Goal: Information Seeking & Learning: Learn about a topic

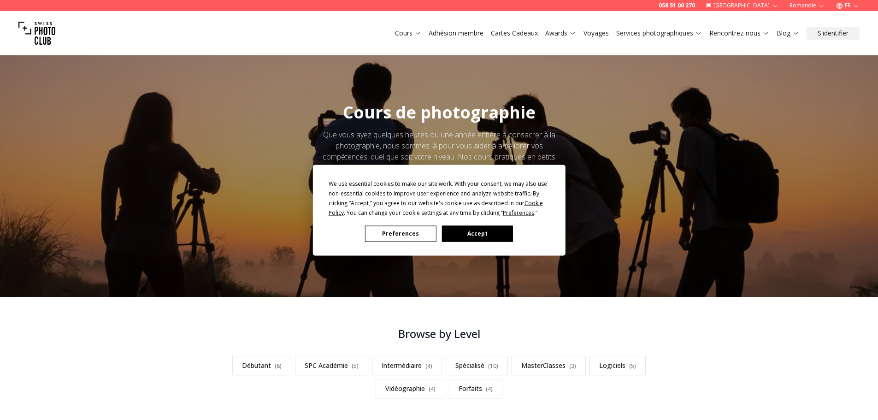
click at [390, 217] on div "We use essential cookies to make our site work. With your consent, we may also …" at bounding box center [439, 197] width 221 height 39
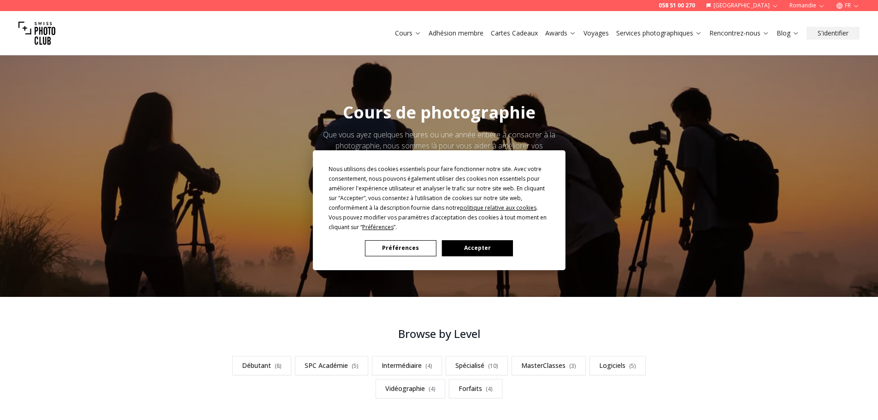
click at [395, 240] on button "Préférences" at bounding box center [400, 248] width 71 height 16
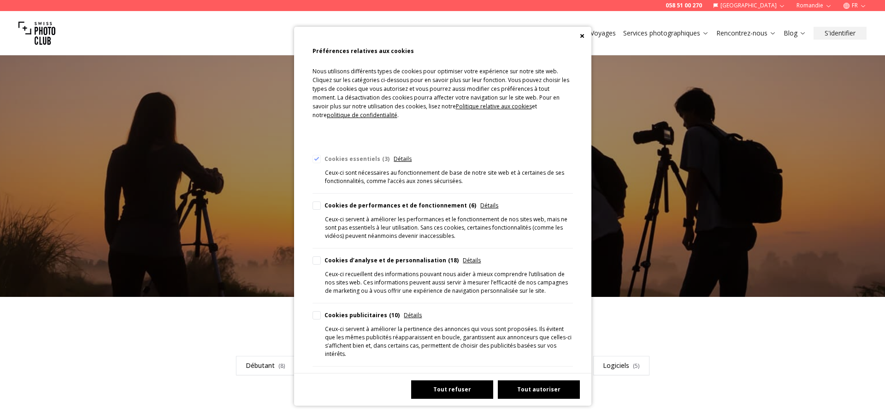
click at [468, 390] on button "Tout refuser" at bounding box center [452, 389] width 82 height 18
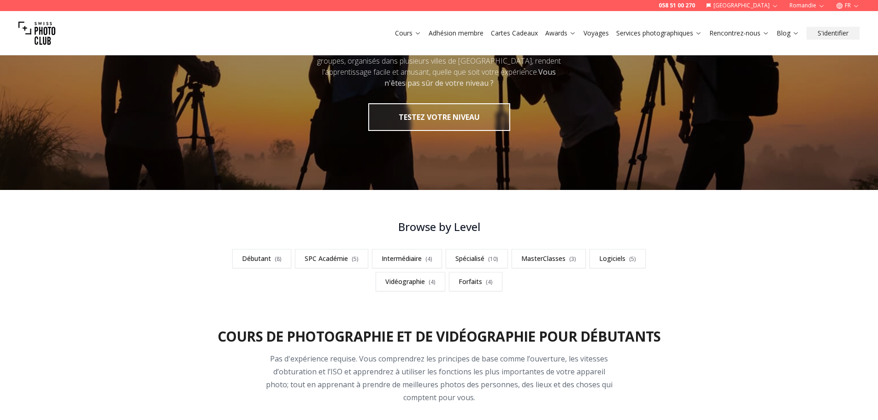
scroll to position [231, 0]
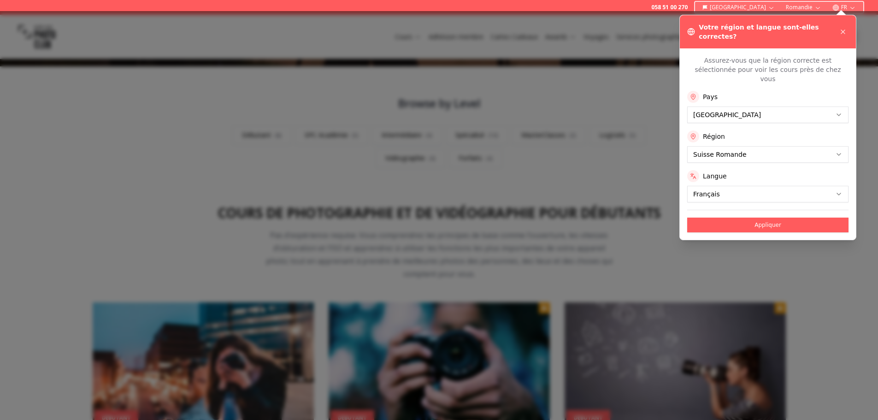
click at [572, 168] on div at bounding box center [439, 215] width 878 height 409
click at [843, 28] on icon at bounding box center [843, 31] width 7 height 7
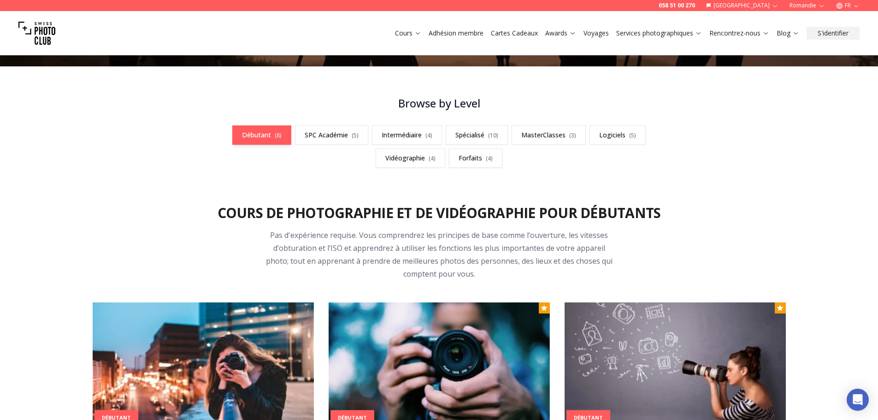
click at [275, 137] on span "( 8 )" at bounding box center [278, 135] width 7 height 8
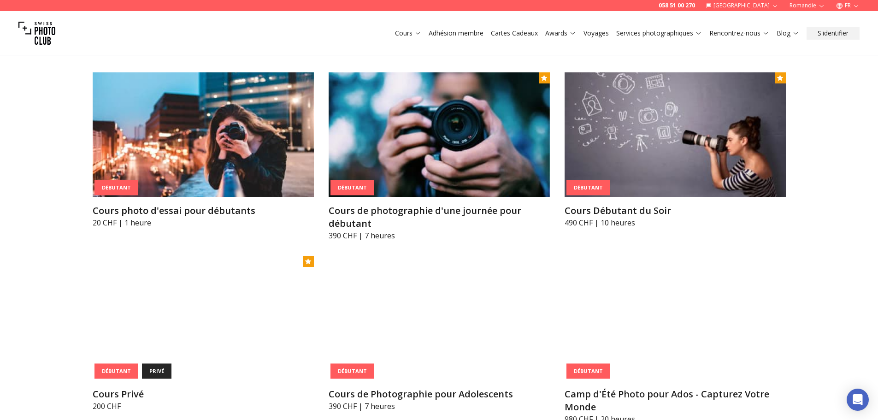
scroll to position [461, 0]
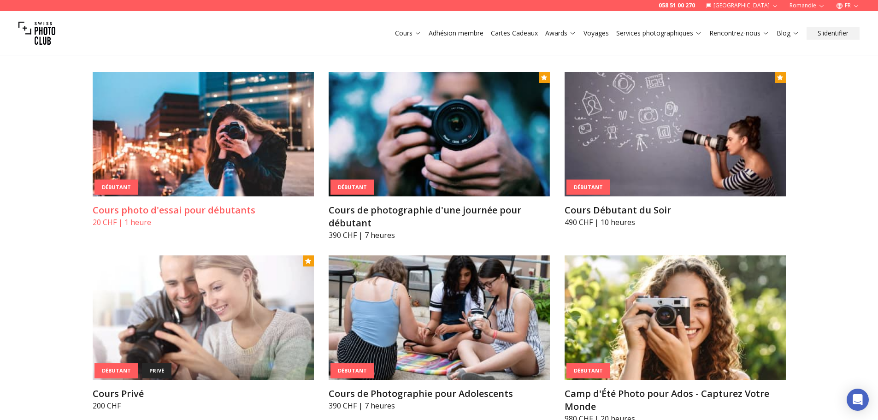
drag, startPoint x: 186, startPoint y: 215, endPoint x: 176, endPoint y: 217, distance: 10.3
drag, startPoint x: 176, startPoint y: 217, endPoint x: 74, endPoint y: 274, distance: 116.8
drag, startPoint x: 49, startPoint y: 372, endPoint x: 47, endPoint y: 393, distance: 20.9
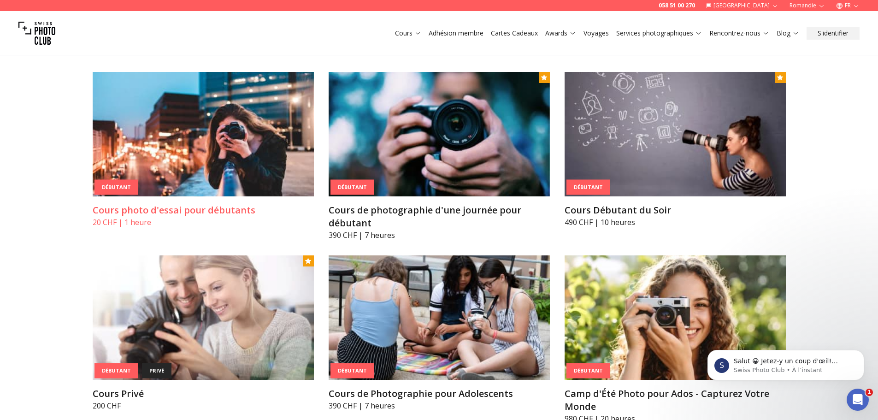
click at [227, 188] on img at bounding box center [203, 134] width 221 height 124
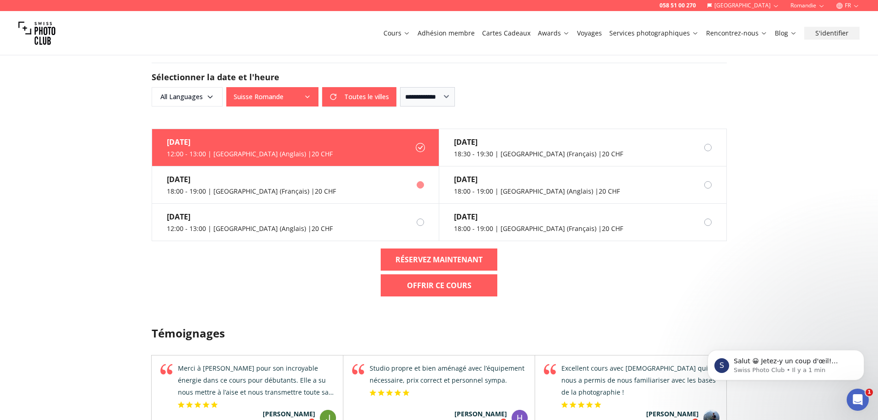
scroll to position [553, 0]
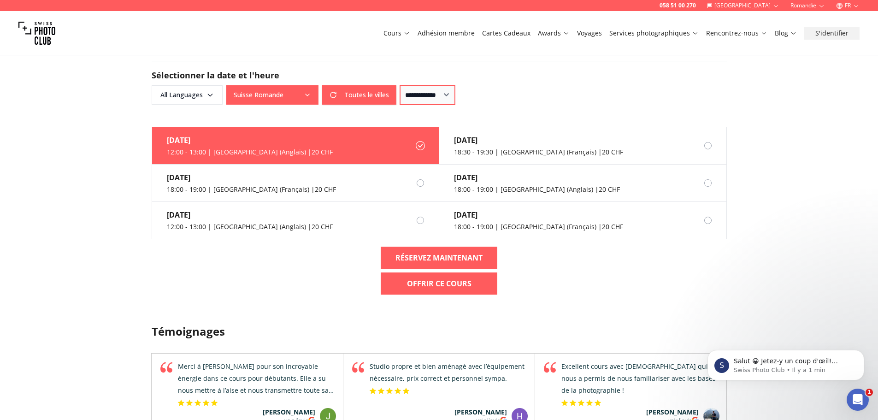
click at [436, 94] on select "**********" at bounding box center [427, 94] width 55 height 19
select select "**"
click at [400, 85] on select "**********" at bounding box center [427, 94] width 55 height 19
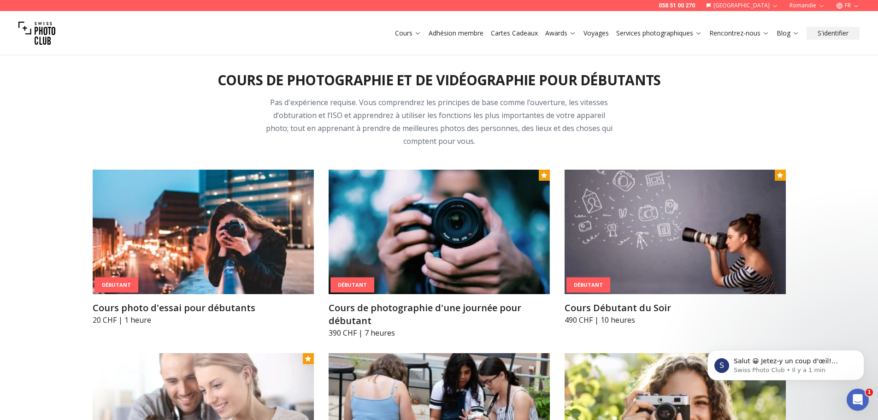
scroll to position [369, 0]
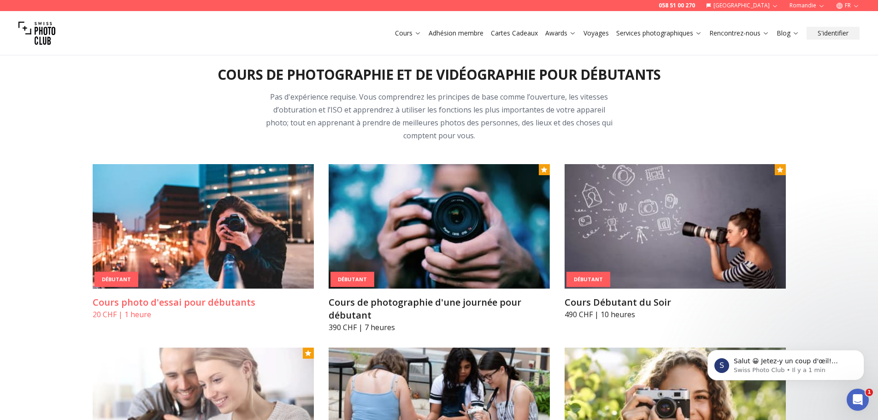
click at [230, 247] on img at bounding box center [203, 226] width 221 height 124
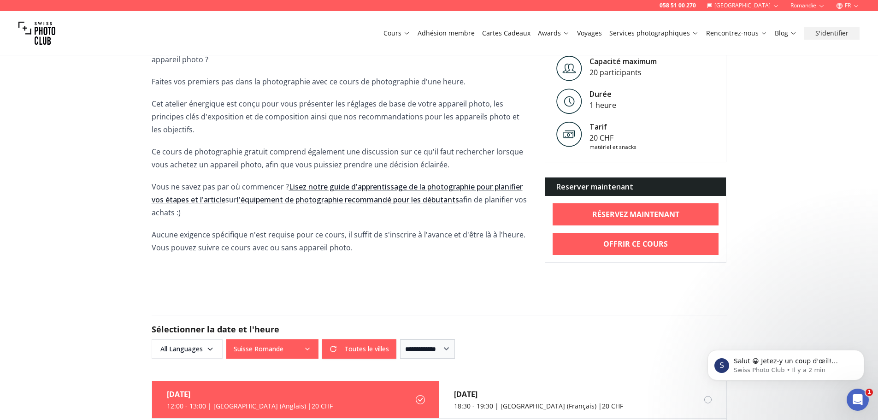
scroll to position [323, 0]
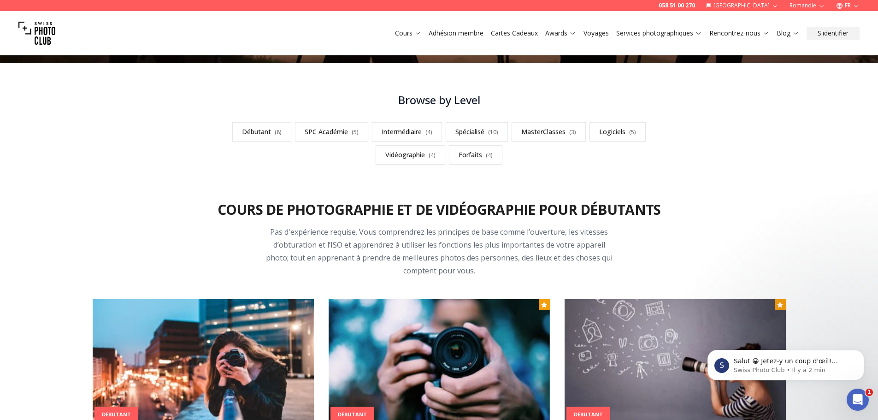
scroll to position [231, 0]
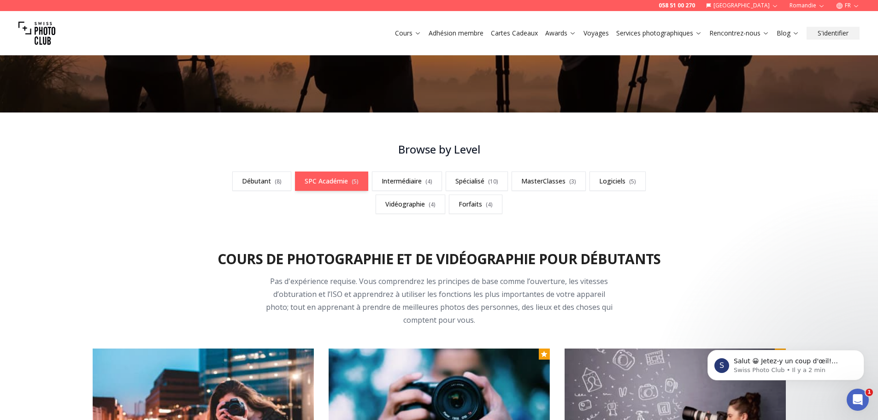
click at [361, 183] on link "SPC Académie ( 5 )" at bounding box center [331, 181] width 73 height 19
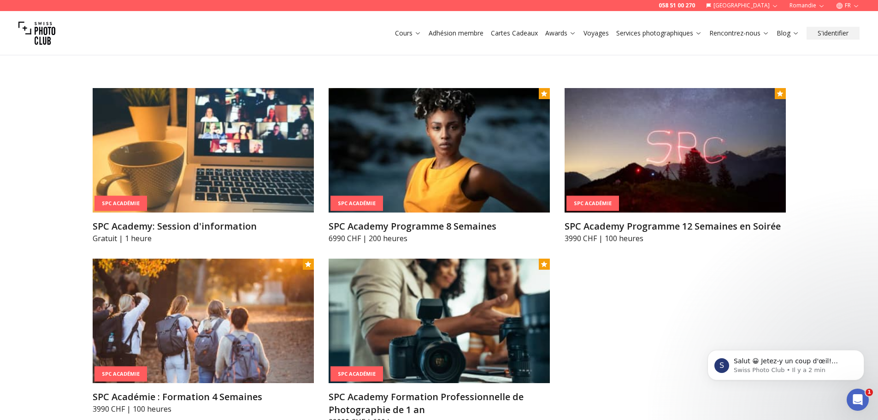
scroll to position [1104, 0]
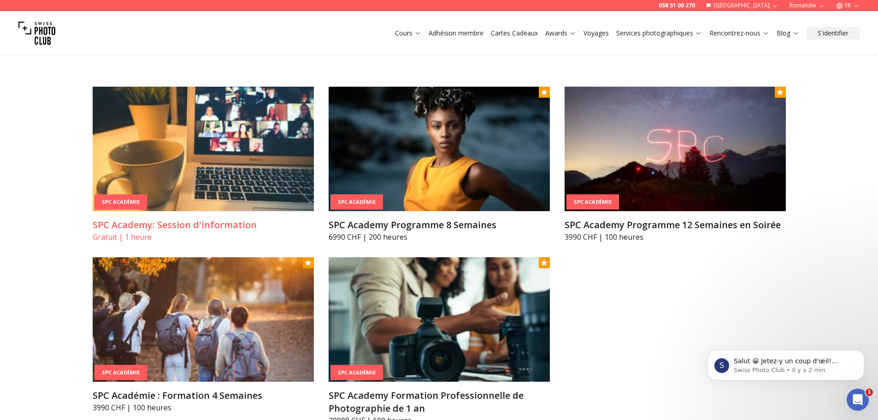
click at [180, 129] on img at bounding box center [203, 149] width 221 height 124
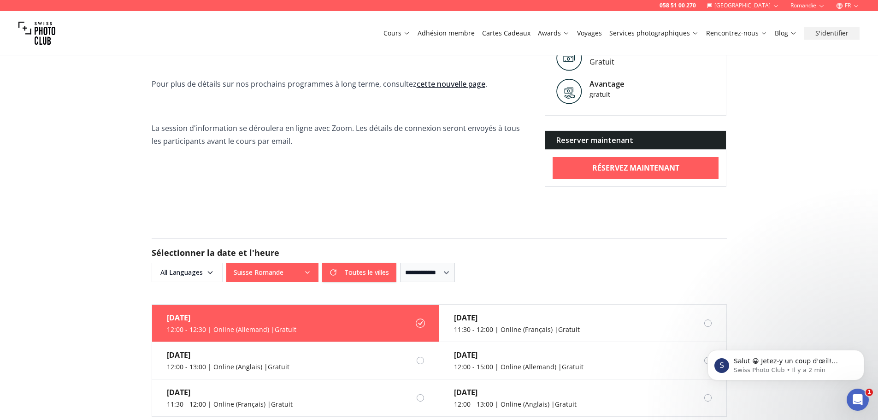
scroll to position [369, 0]
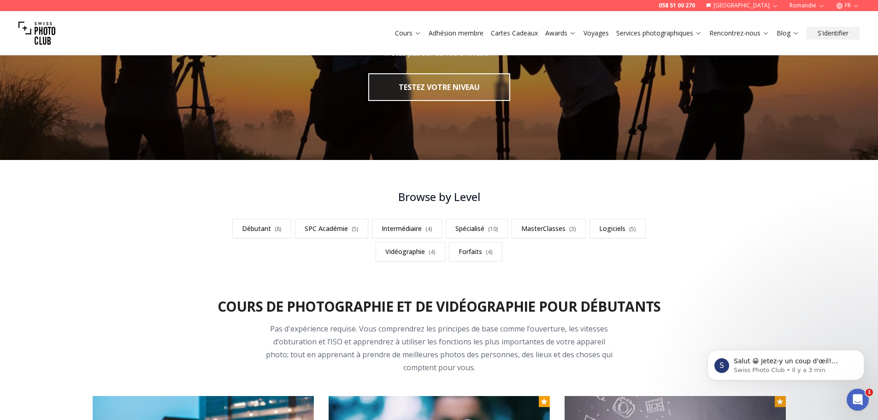
scroll to position [138, 0]
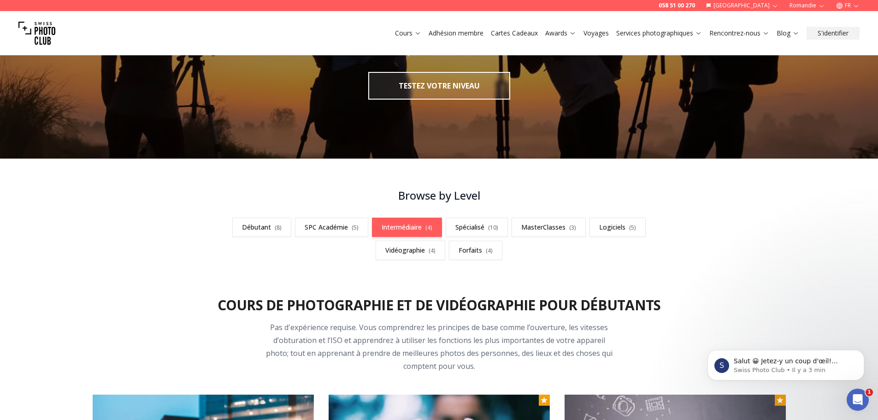
click at [397, 225] on link "Intermédiaire ( 4 )" at bounding box center [407, 227] width 70 height 19
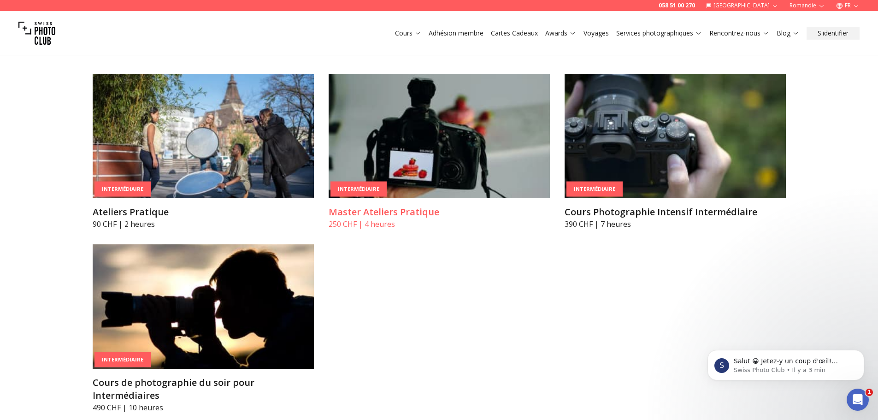
scroll to position [1565, 0]
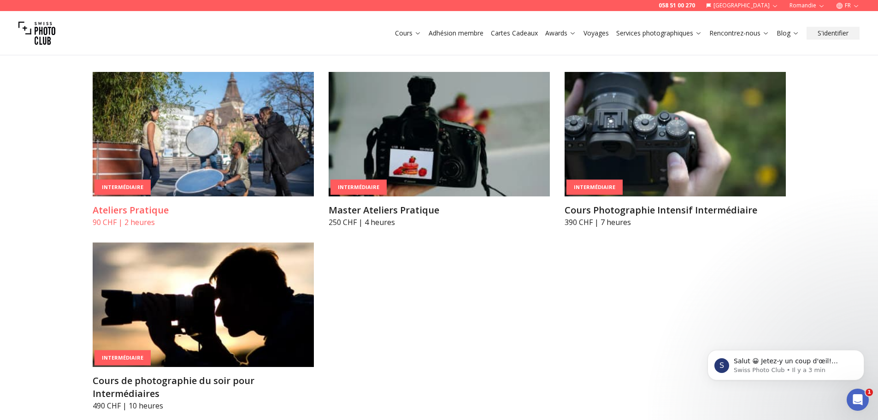
click at [249, 152] on img at bounding box center [203, 134] width 221 height 124
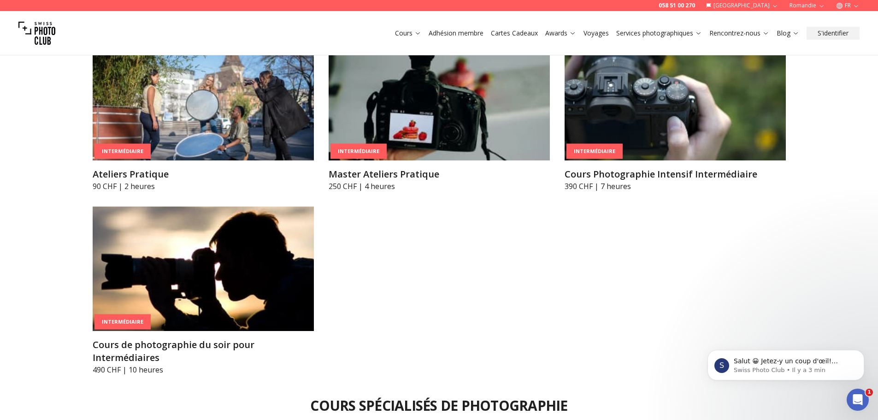
scroll to position [1611, 0]
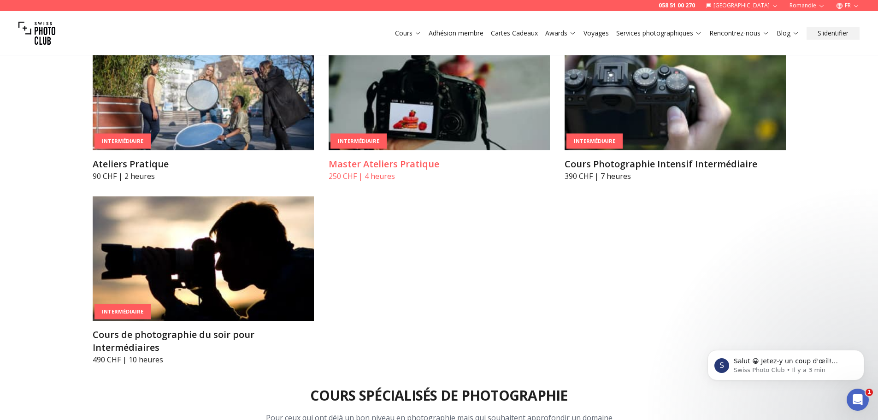
click at [402, 81] on img at bounding box center [439, 88] width 221 height 124
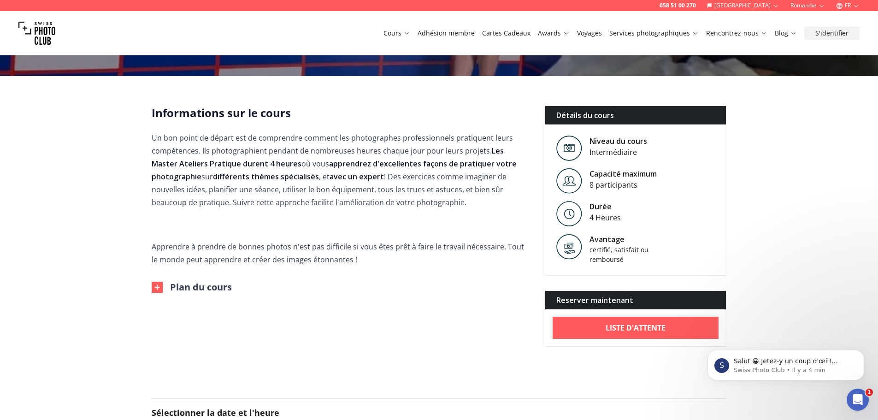
scroll to position [184, 0]
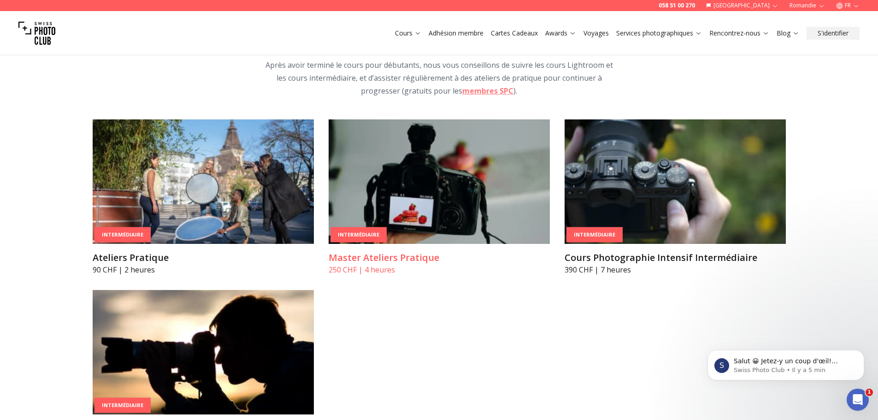
scroll to position [1519, 0]
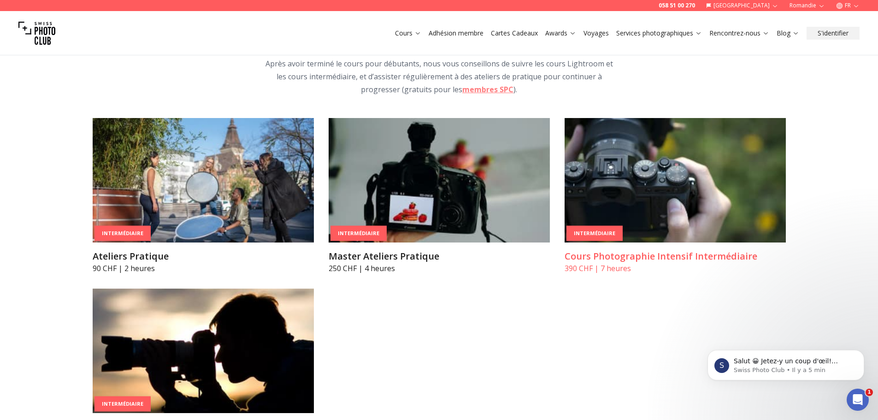
click at [664, 163] on img at bounding box center [675, 180] width 221 height 124
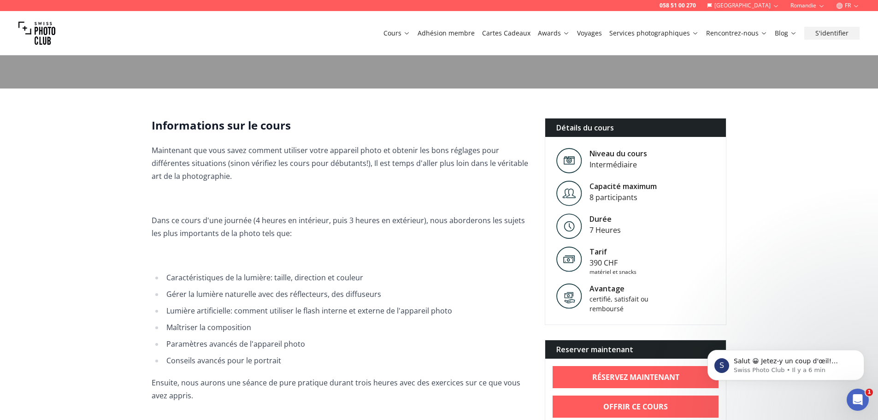
scroll to position [231, 0]
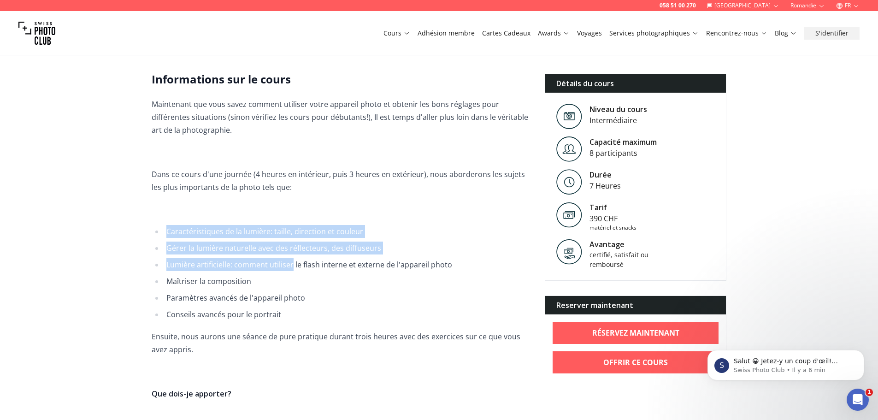
drag, startPoint x: 156, startPoint y: 225, endPoint x: 299, endPoint y: 267, distance: 148.8
click at [294, 266] on span "Maintenant que vous savez comment utiliser votre appareil photo et obtenir les …" at bounding box center [341, 294] width 379 height 393
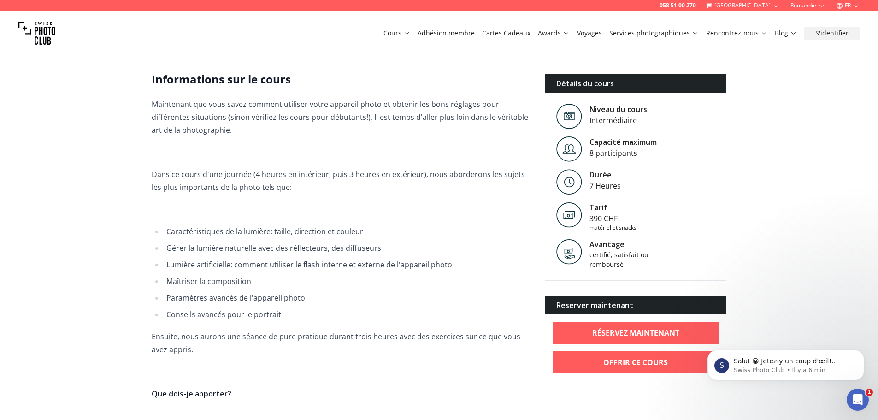
click at [323, 276] on li "Maîtriser la composition" at bounding box center [347, 281] width 367 height 13
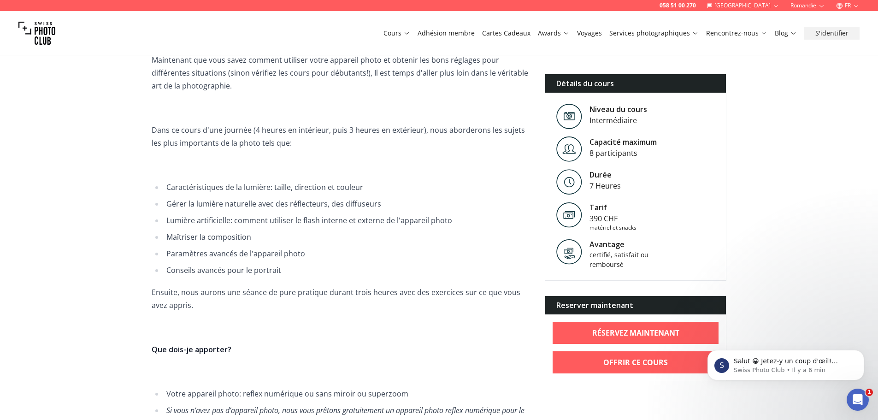
scroll to position [277, 0]
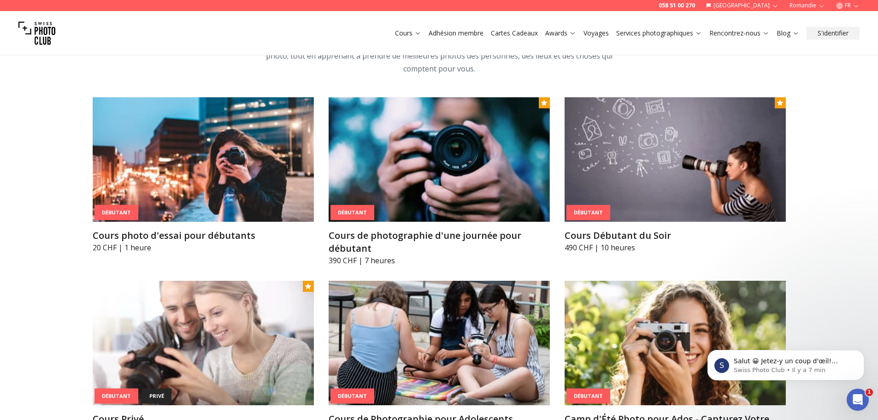
scroll to position [461, 0]
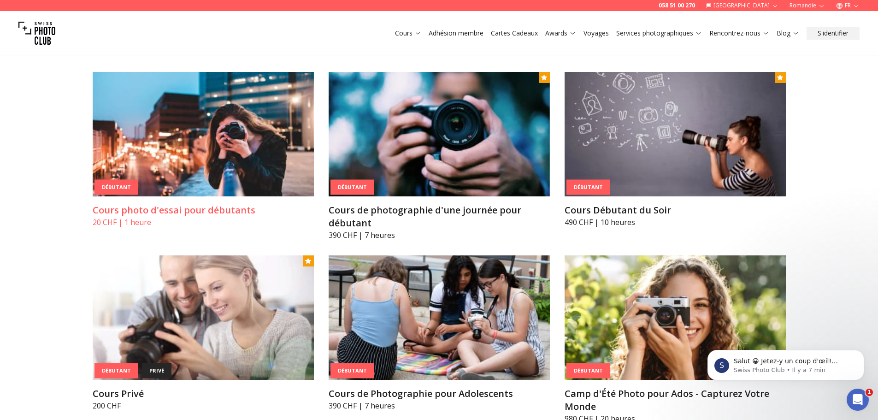
click at [234, 155] on img at bounding box center [203, 134] width 221 height 124
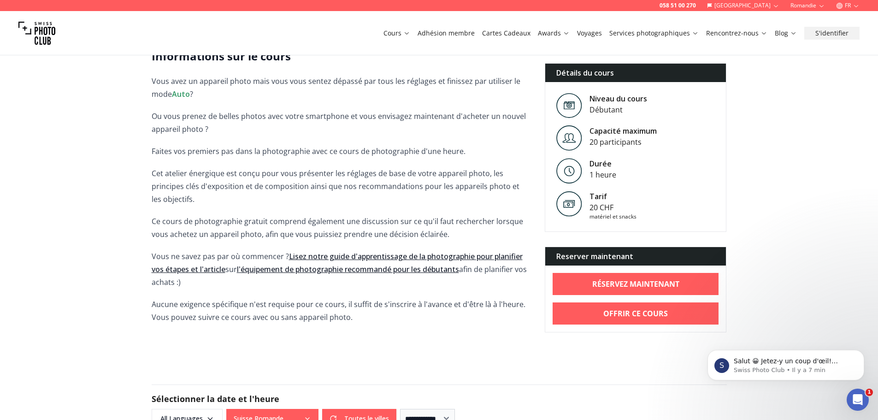
scroll to position [231, 0]
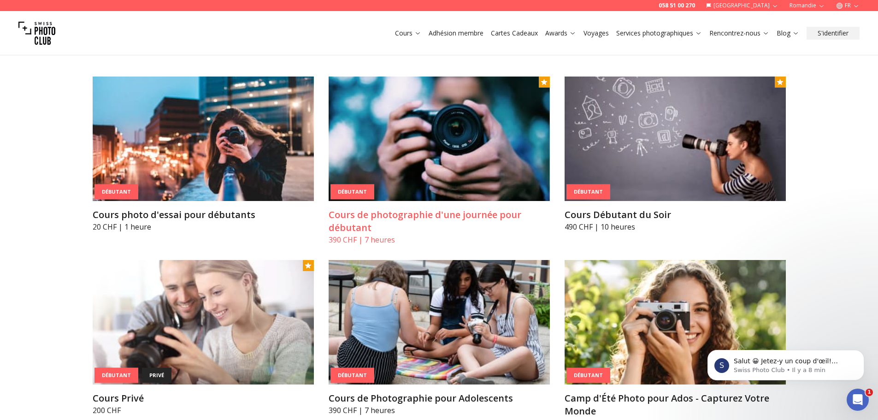
scroll to position [458, 0]
